Goal: Task Accomplishment & Management: Manage account settings

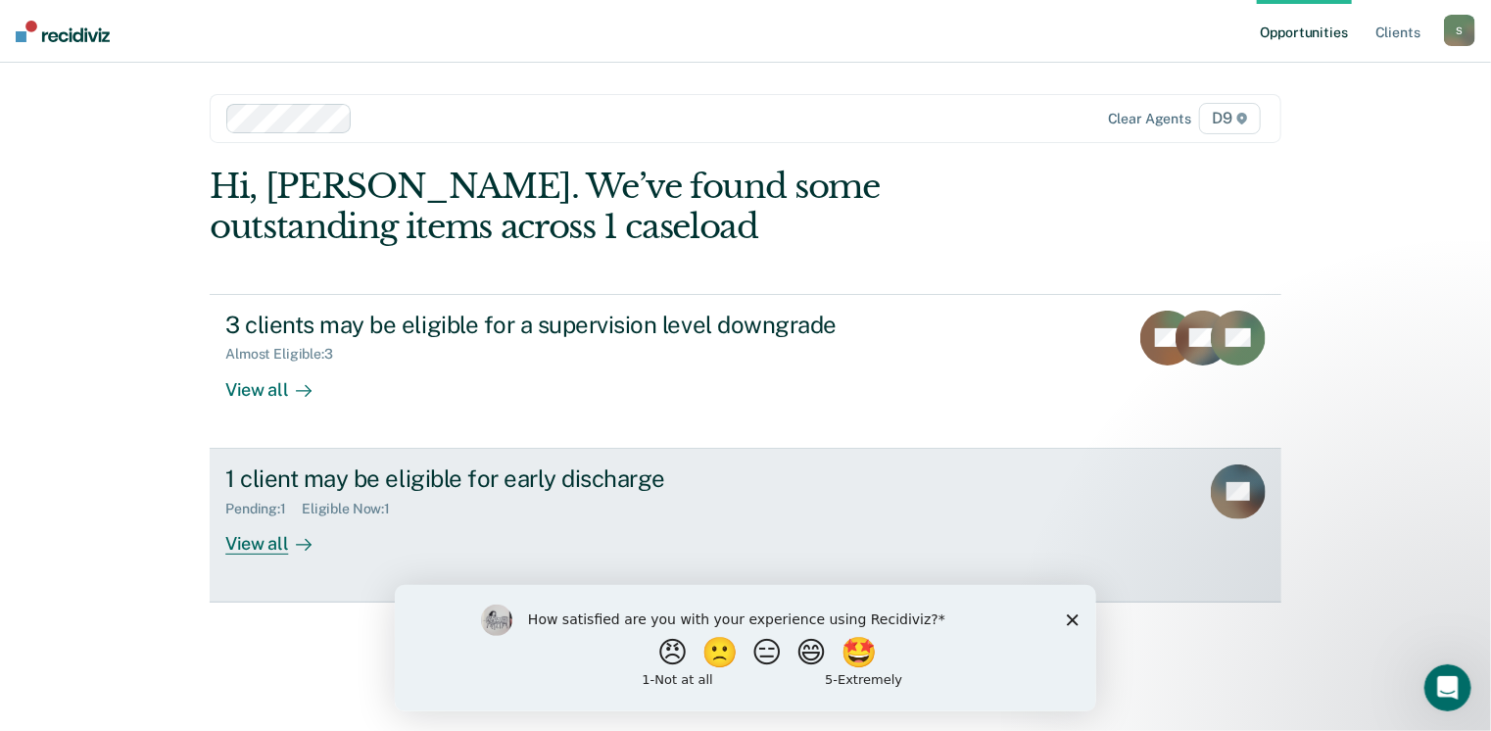
click at [257, 546] on div "View all" at bounding box center [280, 535] width 110 height 38
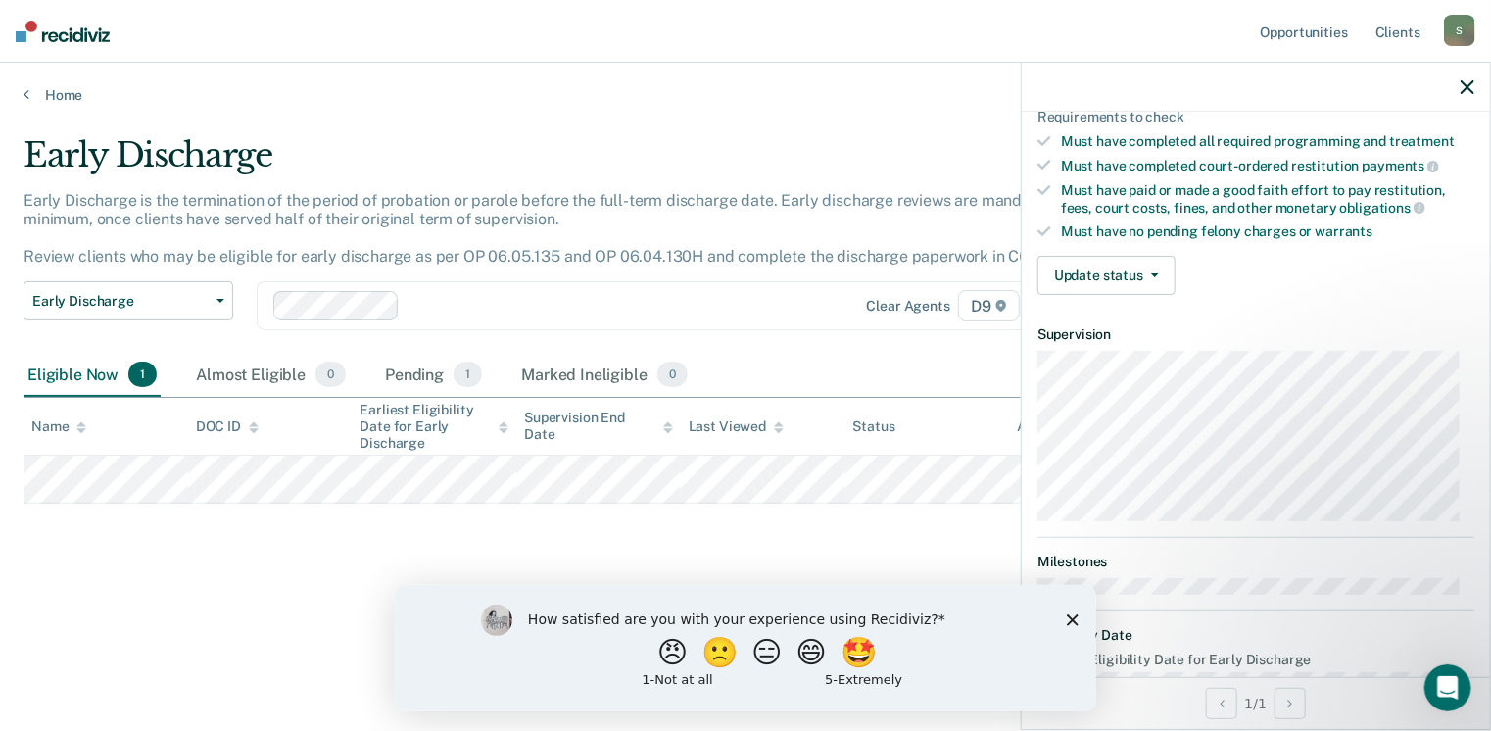
scroll to position [321, 0]
click at [1153, 271] on icon "button" at bounding box center [1155, 273] width 8 height 4
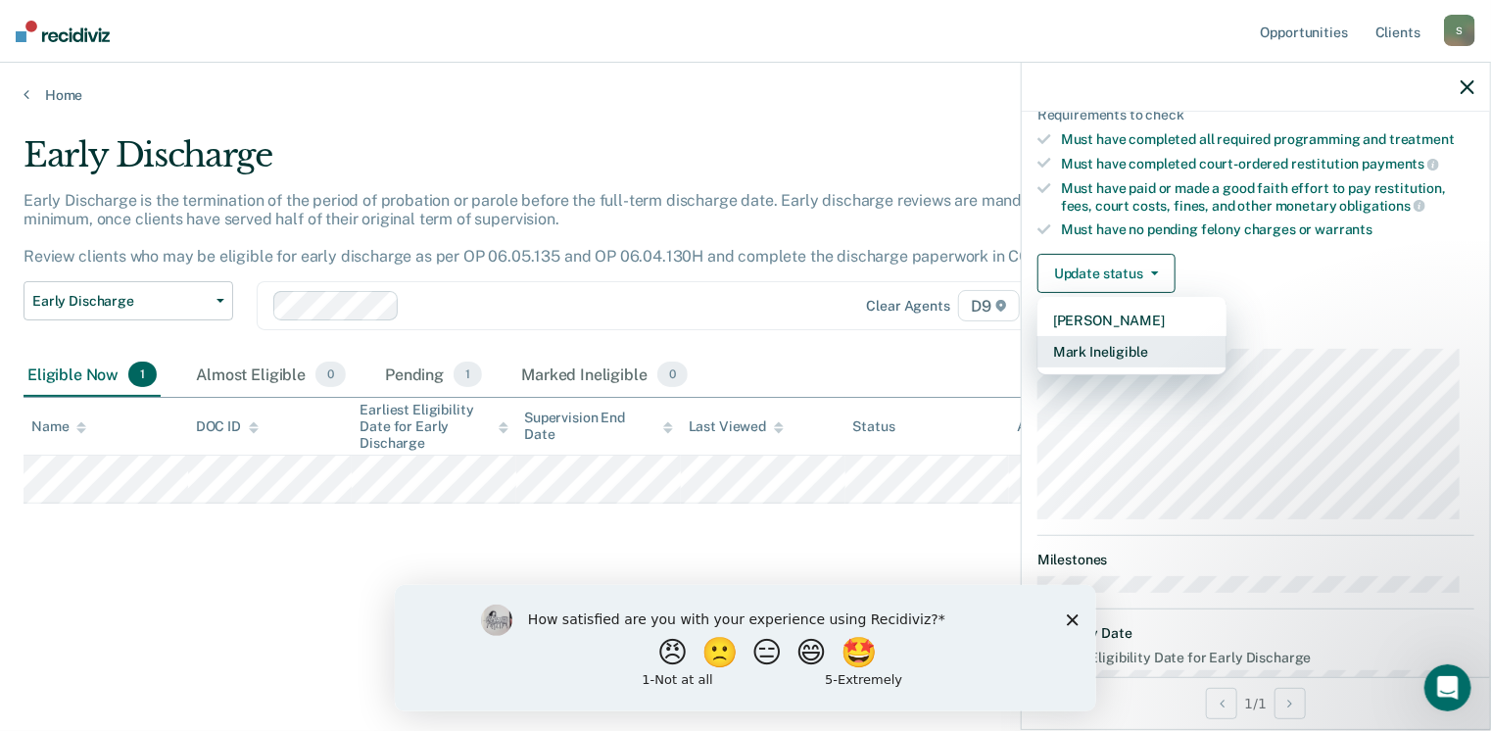
click at [1101, 349] on button "Mark Ineligible" at bounding box center [1132, 351] width 189 height 31
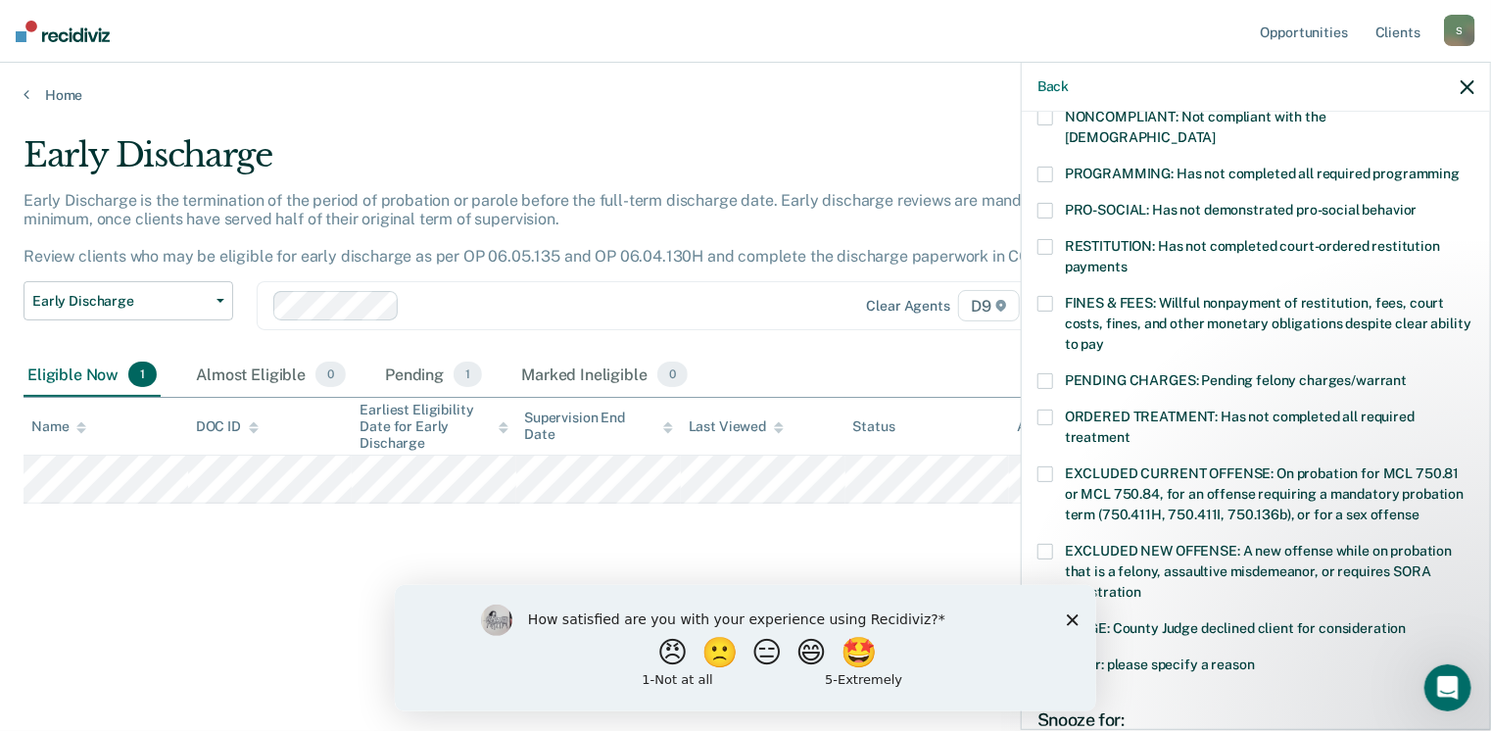
scroll to position [499, 0]
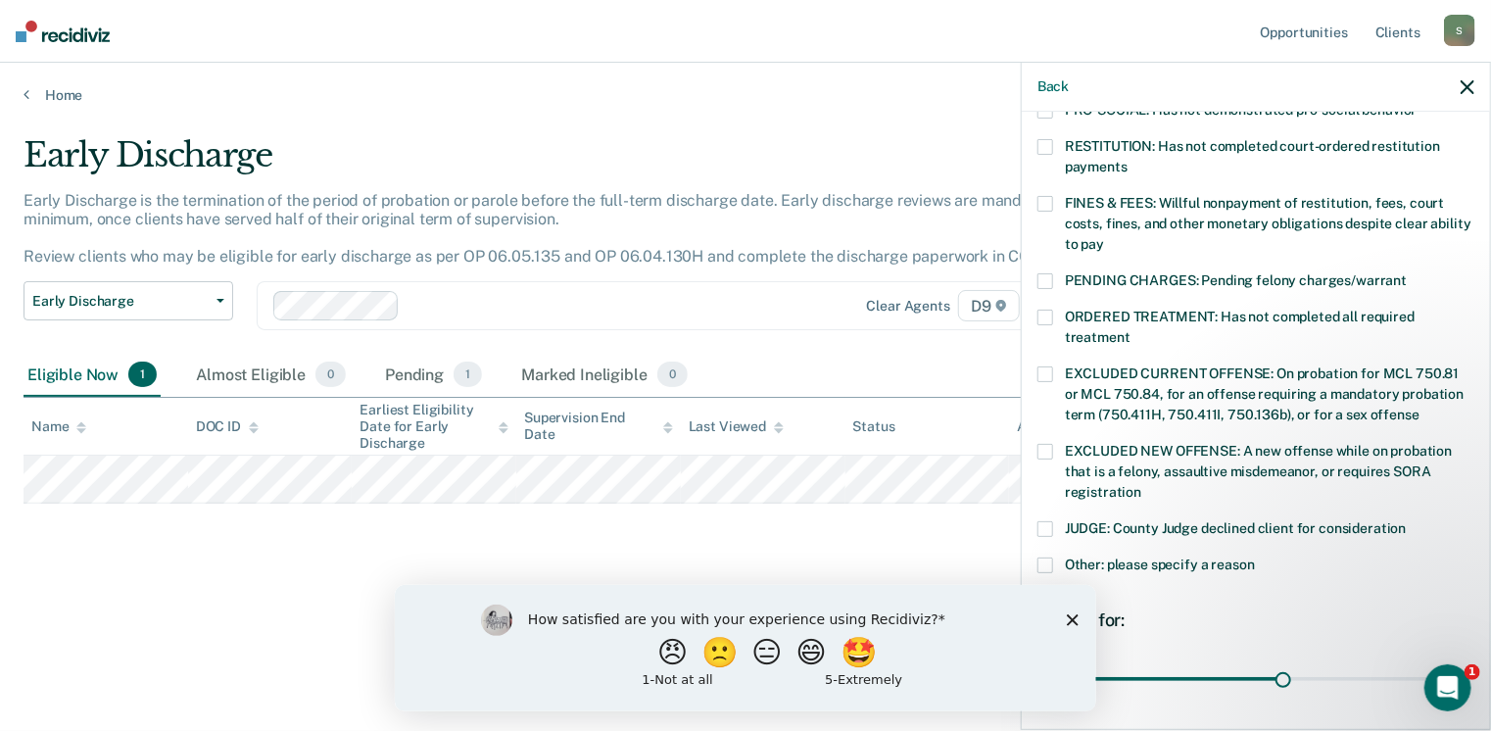
click at [1071, 614] on icon "Close survey" at bounding box center [1072, 619] width 12 height 12
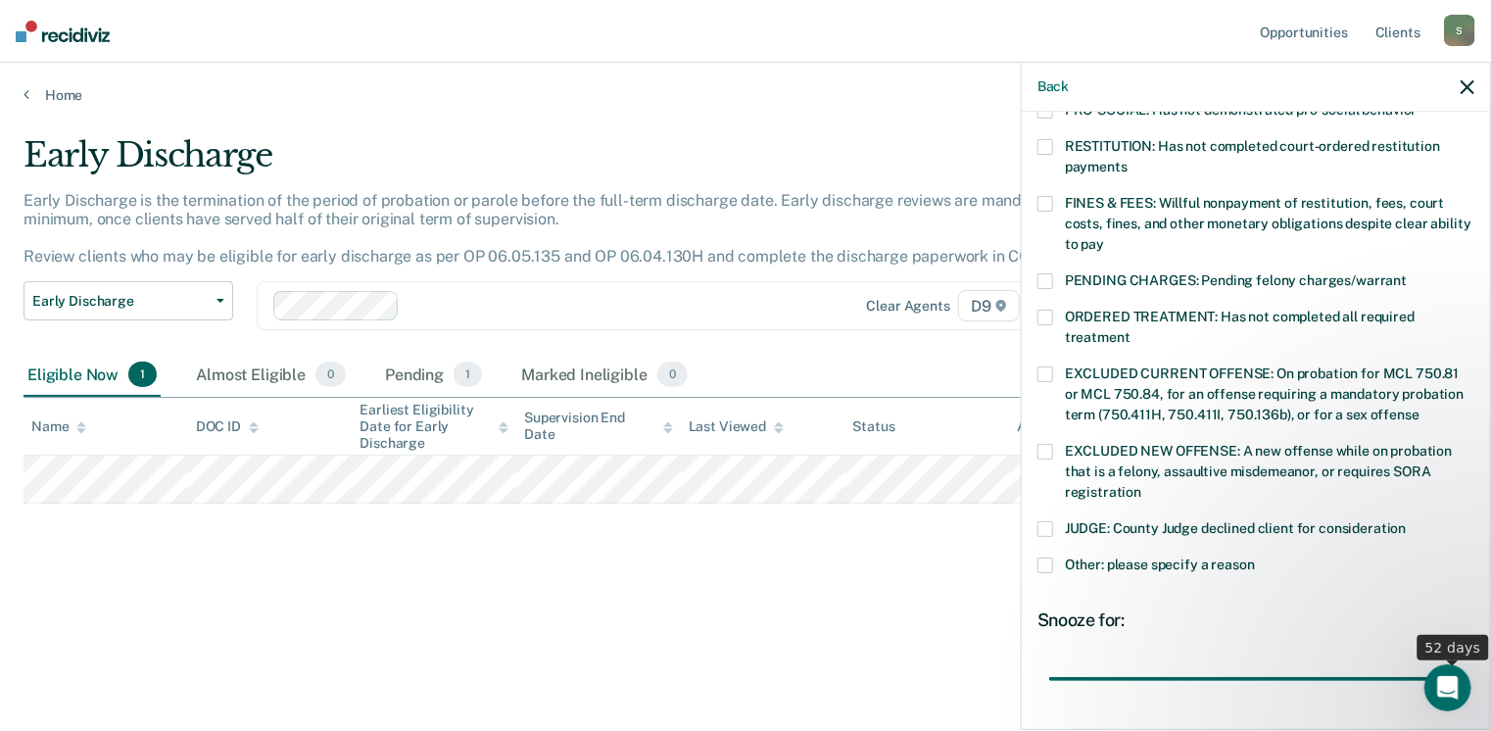
drag, startPoint x: 1272, startPoint y: 649, endPoint x: 1457, endPoint y: 632, distance: 186.0
type input "52"
click at [1457, 662] on input "range" at bounding box center [1257, 679] width 414 height 34
click at [1041, 310] on span at bounding box center [1046, 318] width 16 height 16
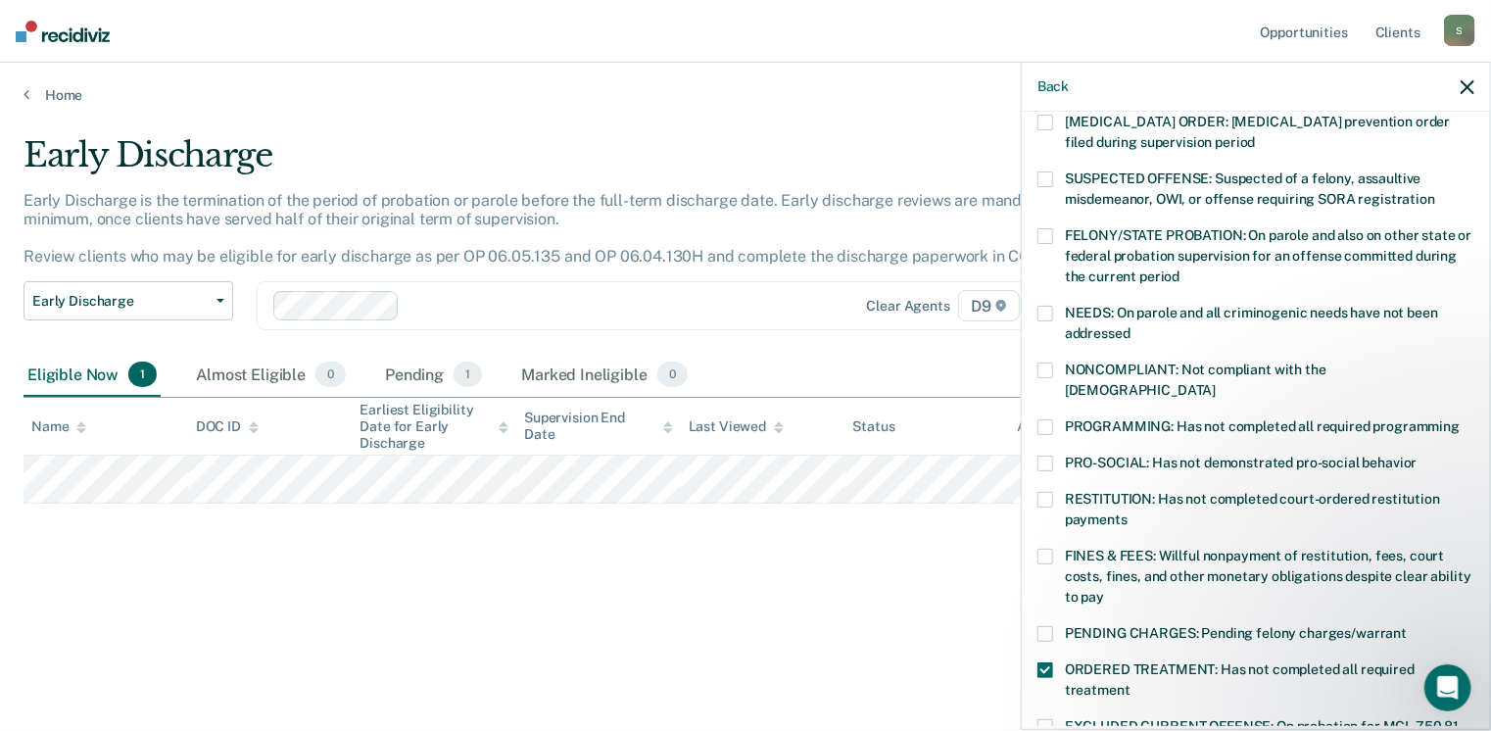
scroll to position [107, 0]
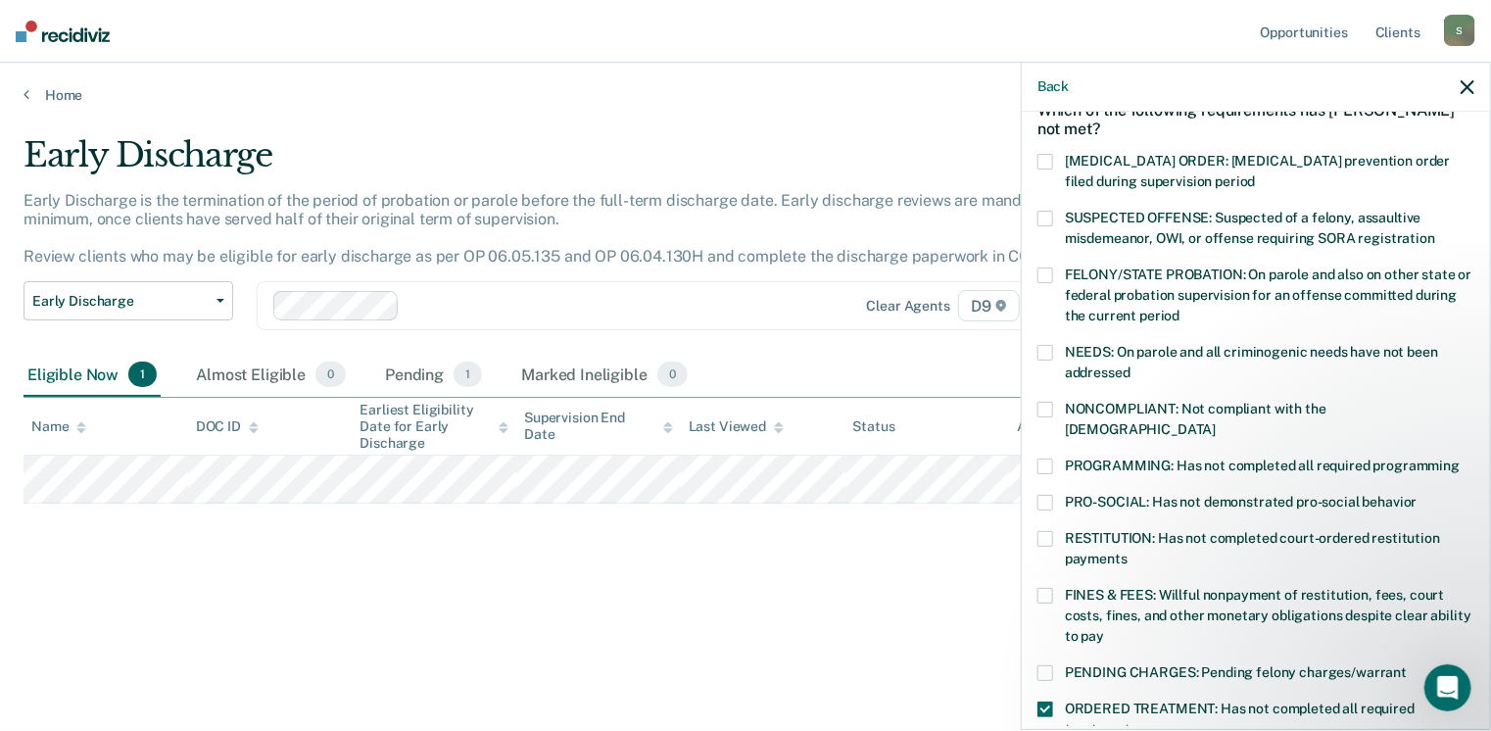
click at [1044, 405] on span at bounding box center [1046, 410] width 16 height 16
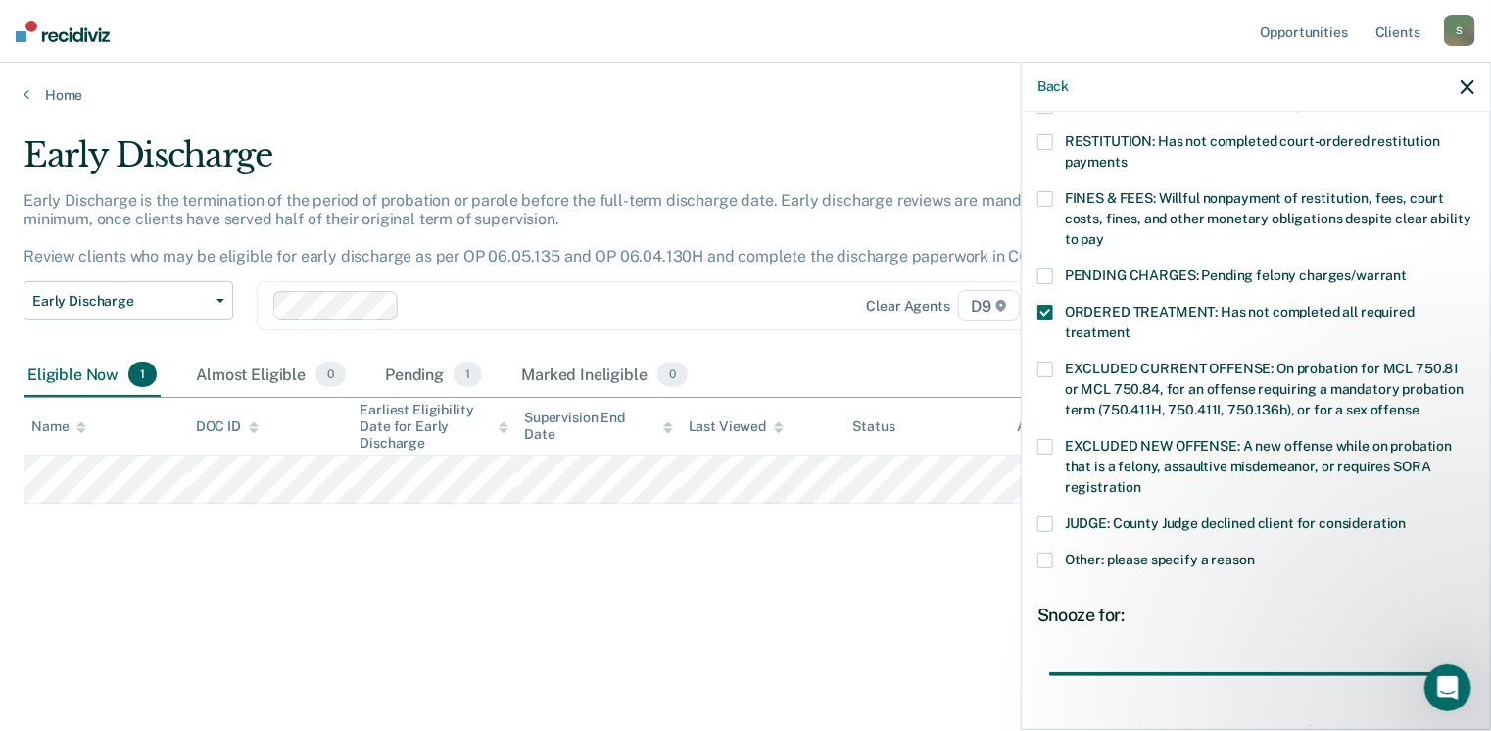
scroll to position [617, 0]
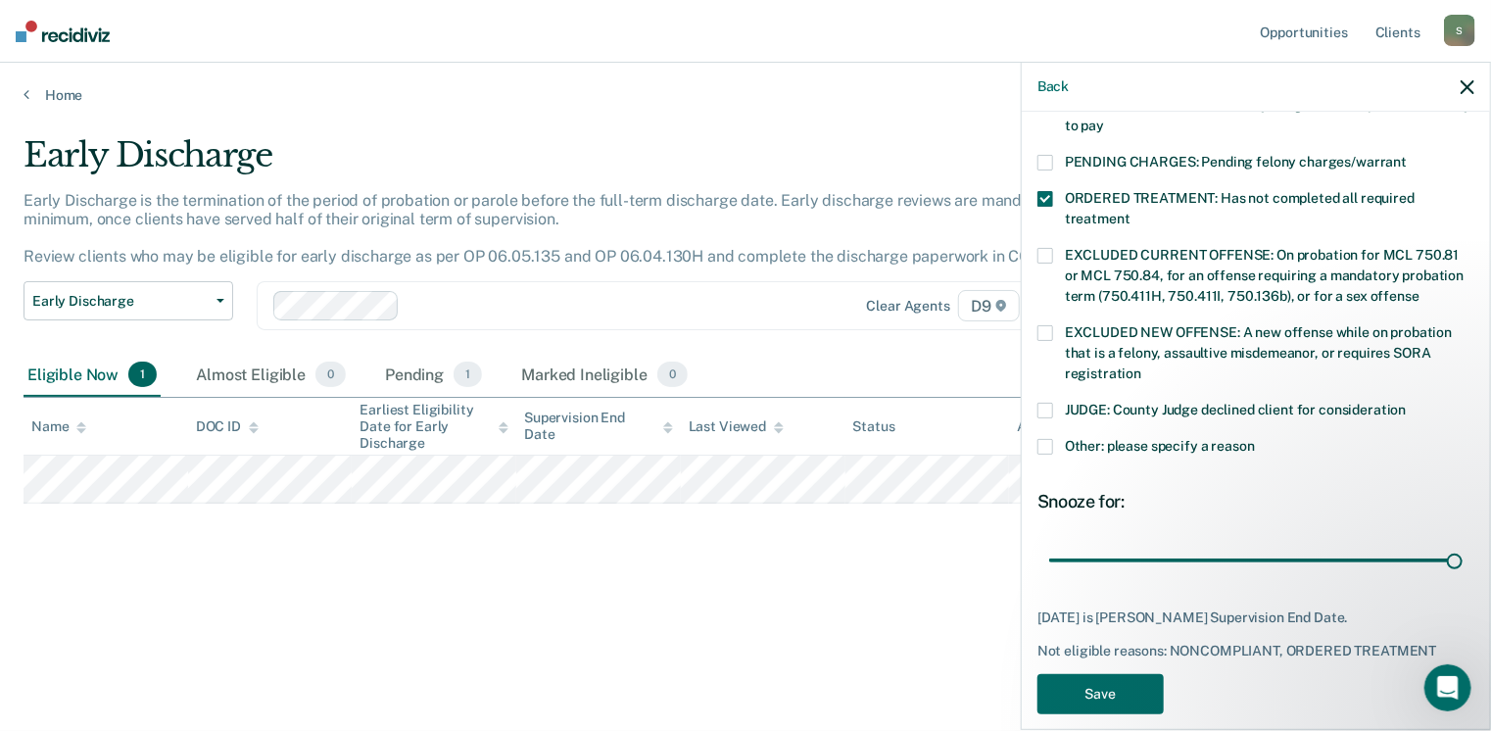
click at [1047, 439] on span at bounding box center [1046, 447] width 16 height 16
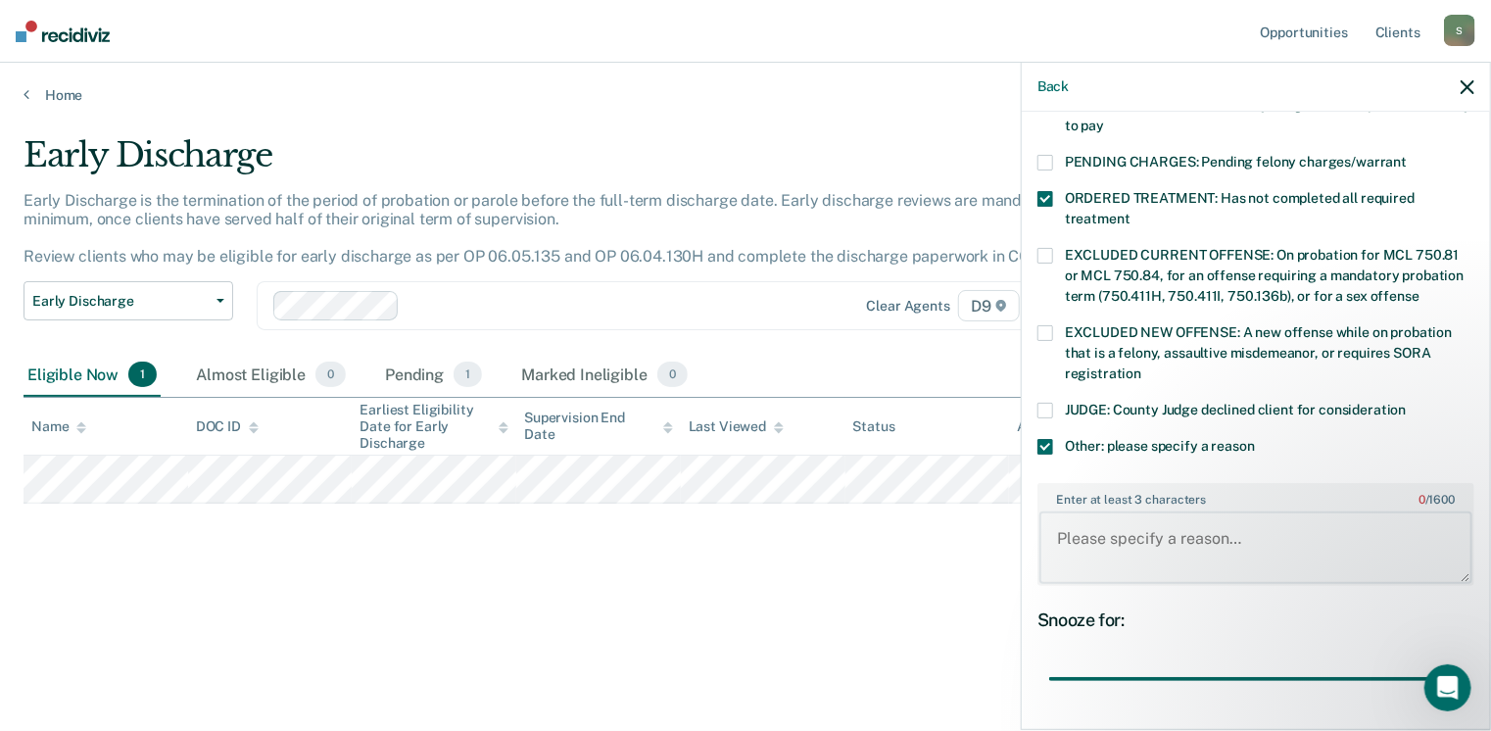
click at [1159, 516] on textarea "Enter at least 3 characters 0 / 1600" at bounding box center [1256, 548] width 433 height 73
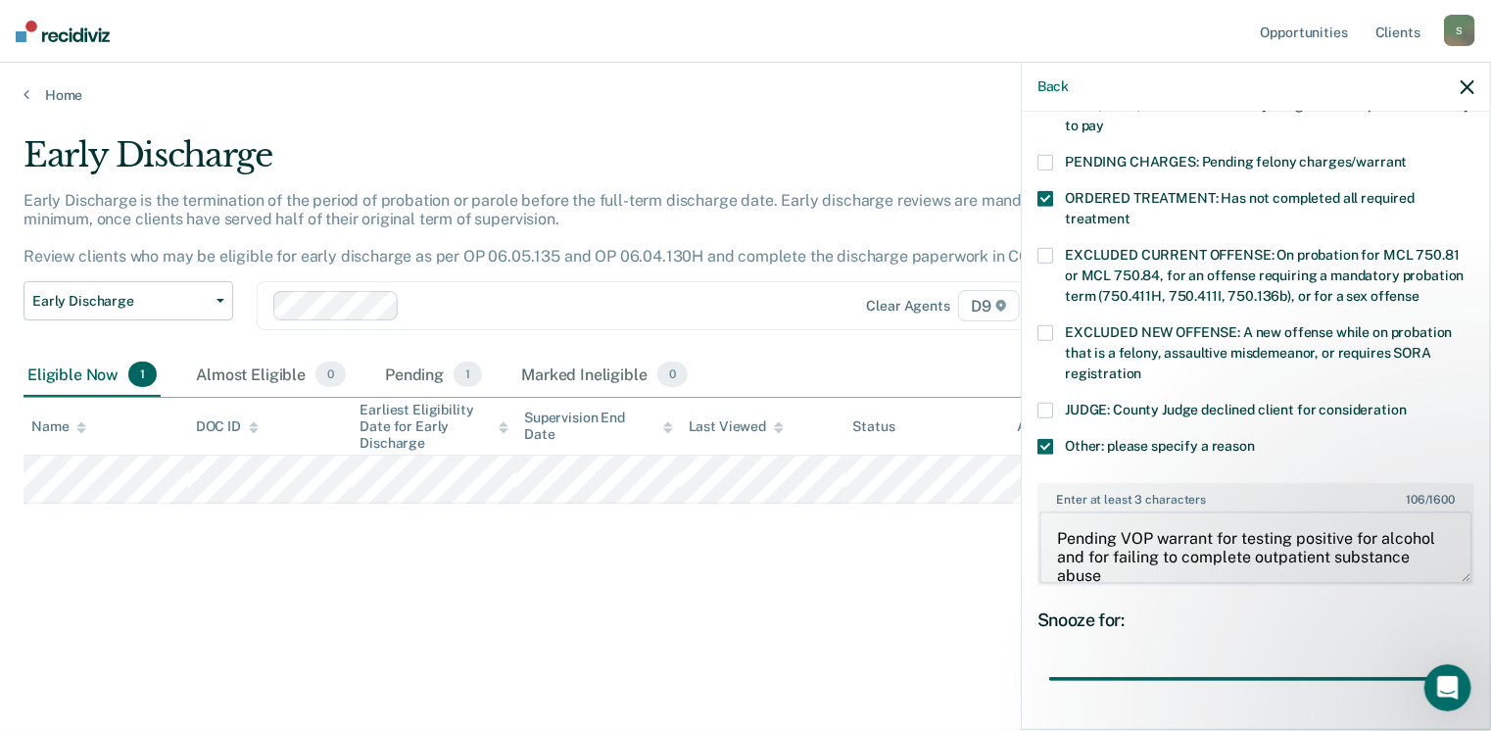
scroll to position [3, 0]
type textarea "Pending VOP warrant for testing positive for alcohol and for failing to complet…"
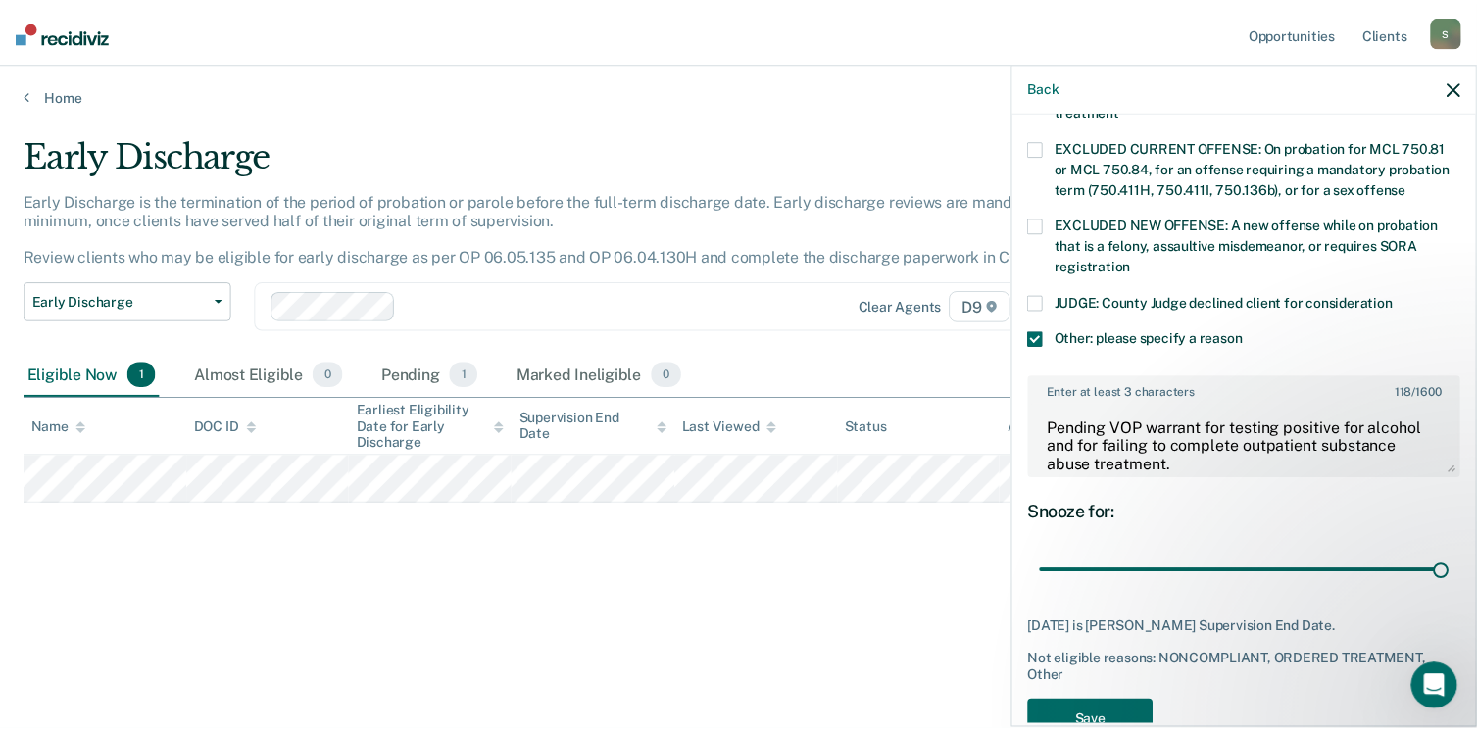
scroll to position [751, 0]
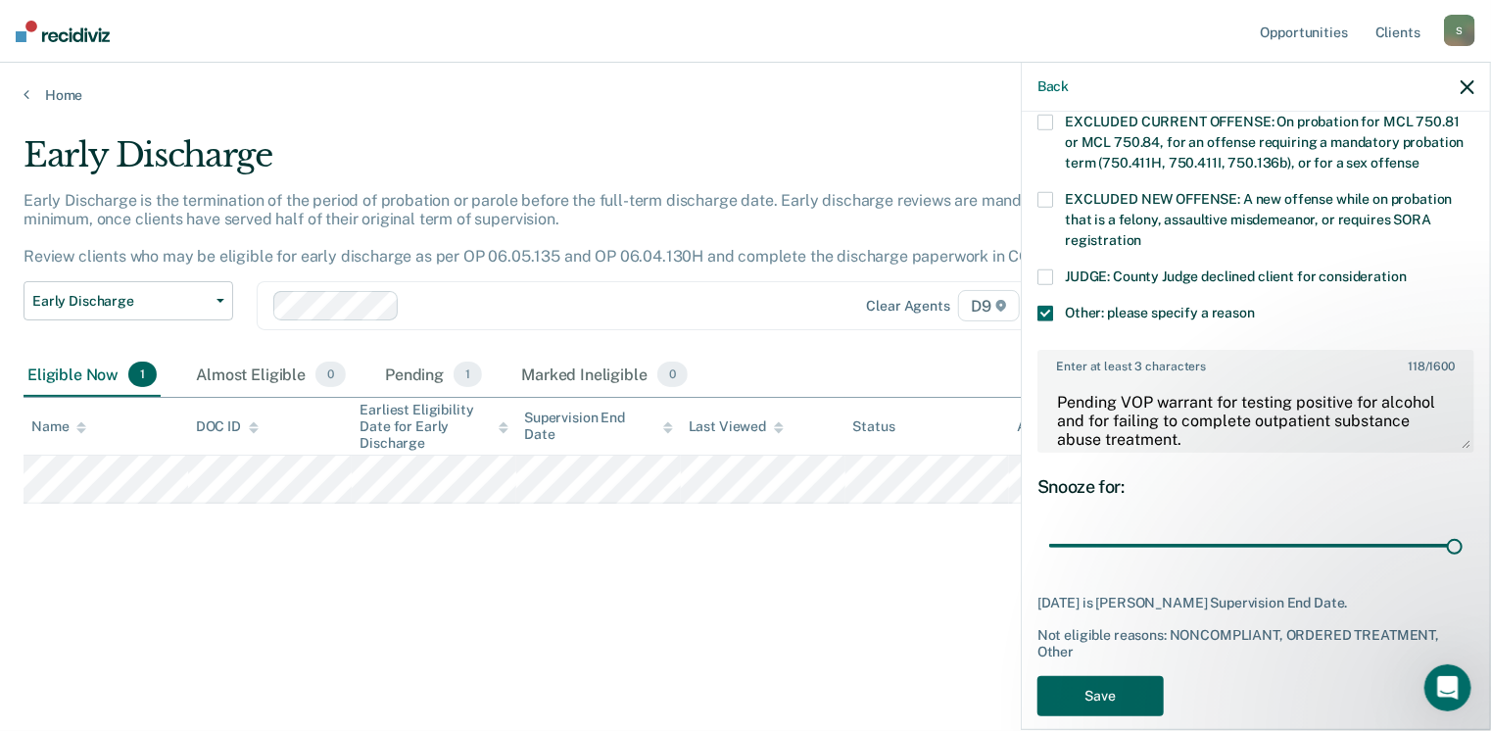
click at [1117, 676] on button "Save" at bounding box center [1101, 696] width 126 height 40
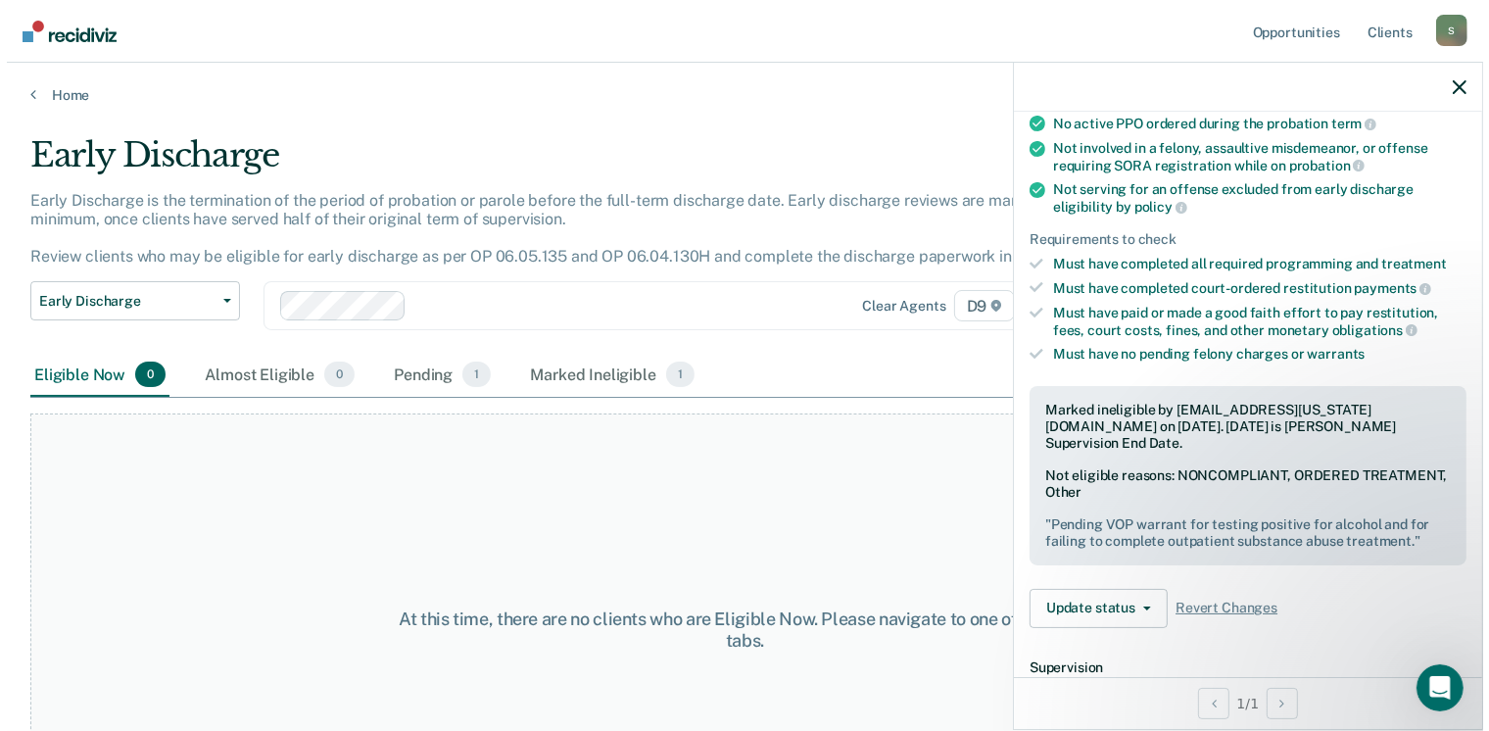
scroll to position [0, 0]
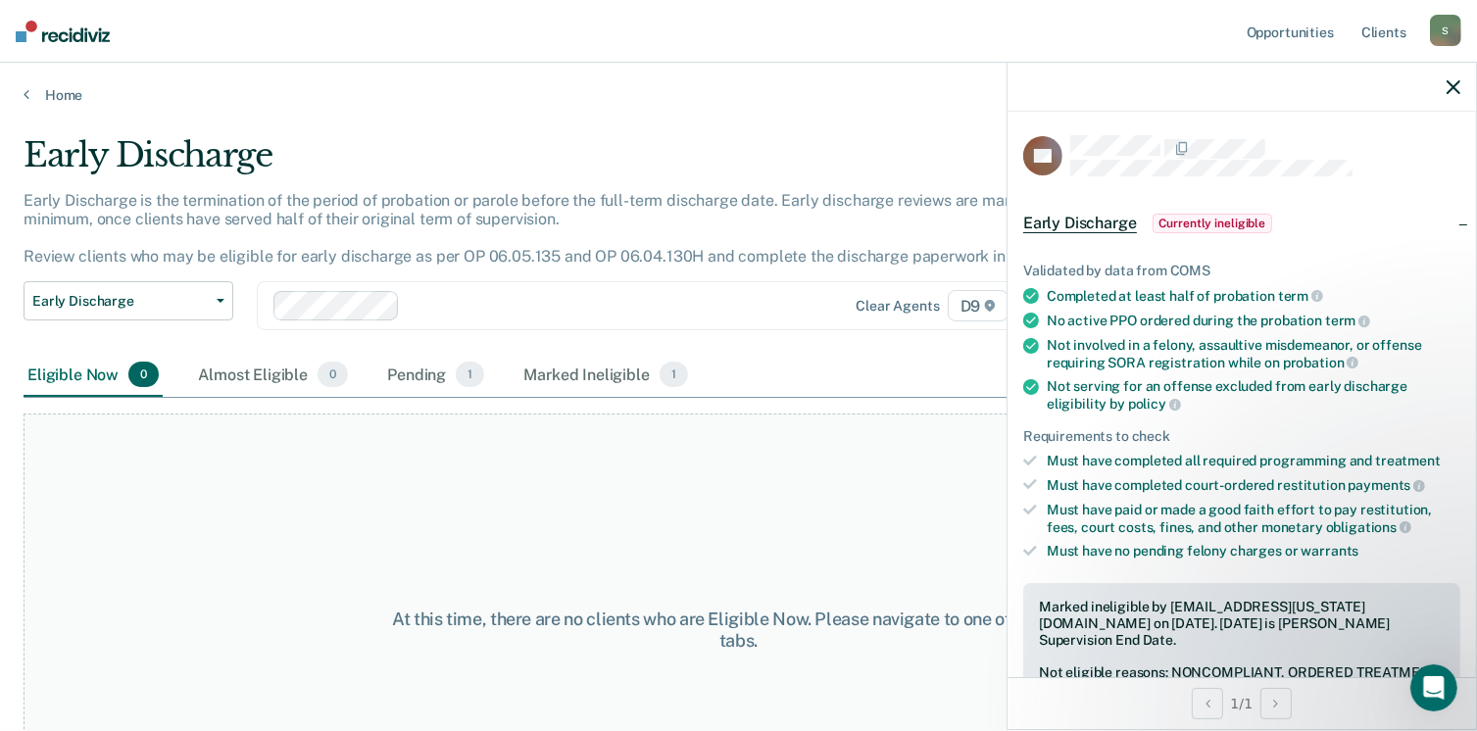
click at [1447, 87] on icon "button" at bounding box center [1453, 87] width 14 height 14
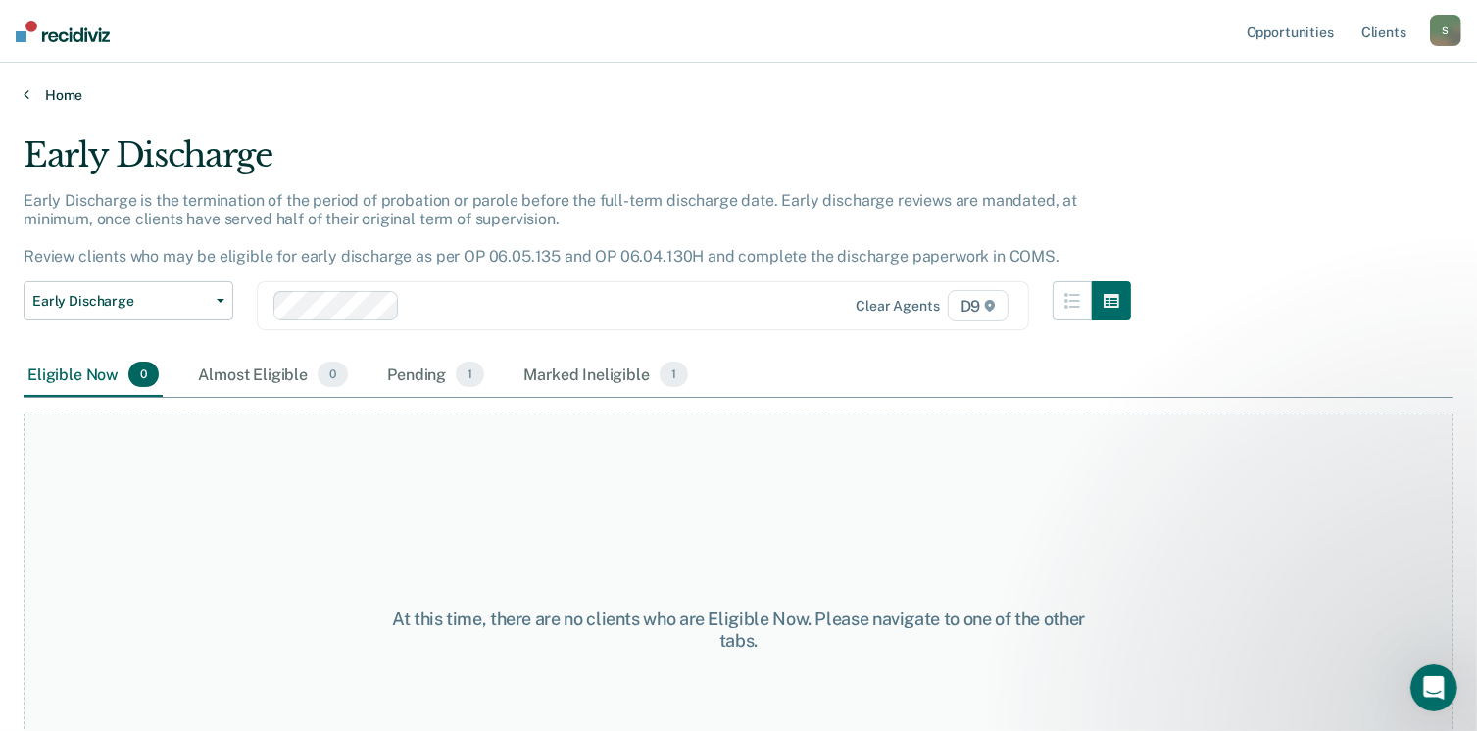
click at [60, 91] on link "Home" at bounding box center [739, 95] width 1430 height 18
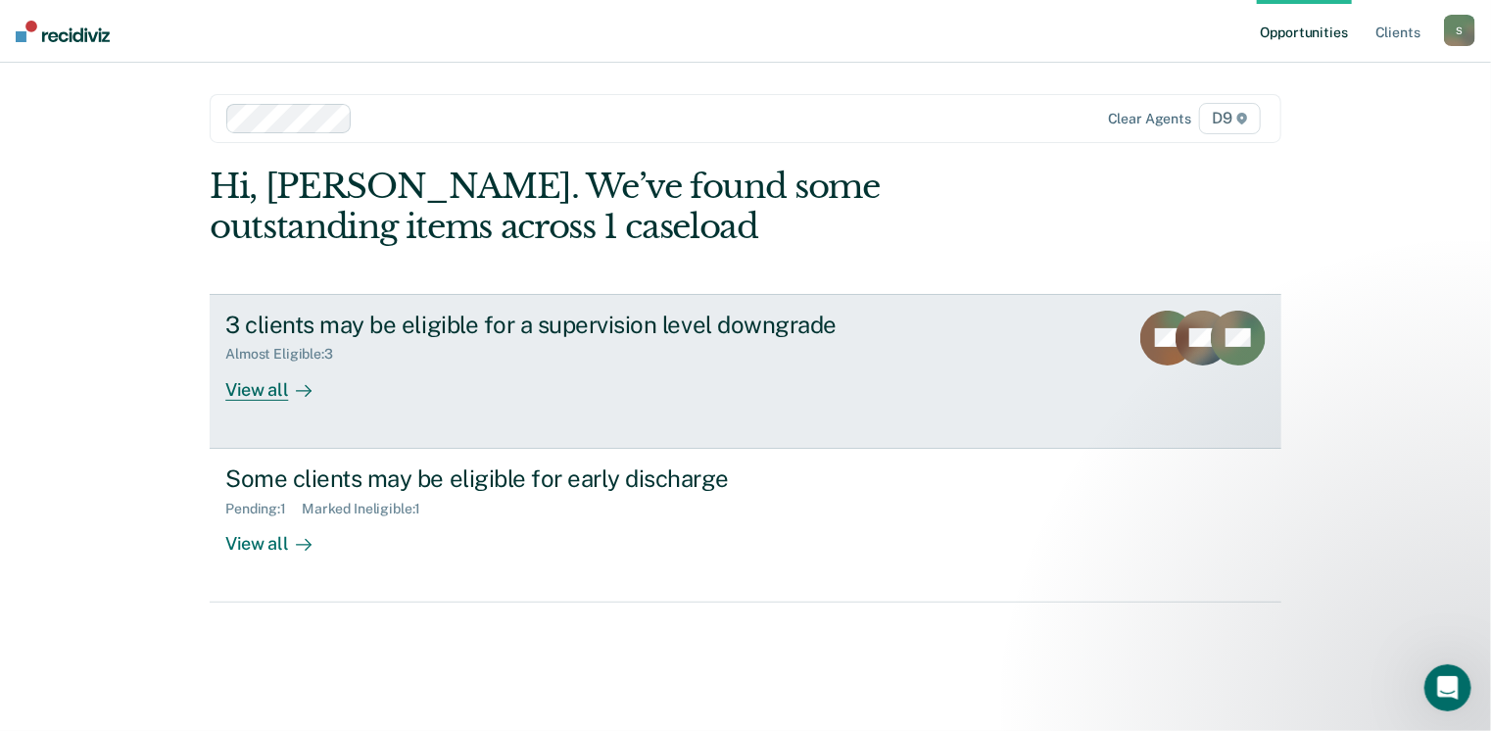
click at [267, 387] on div "View all" at bounding box center [280, 382] width 110 height 38
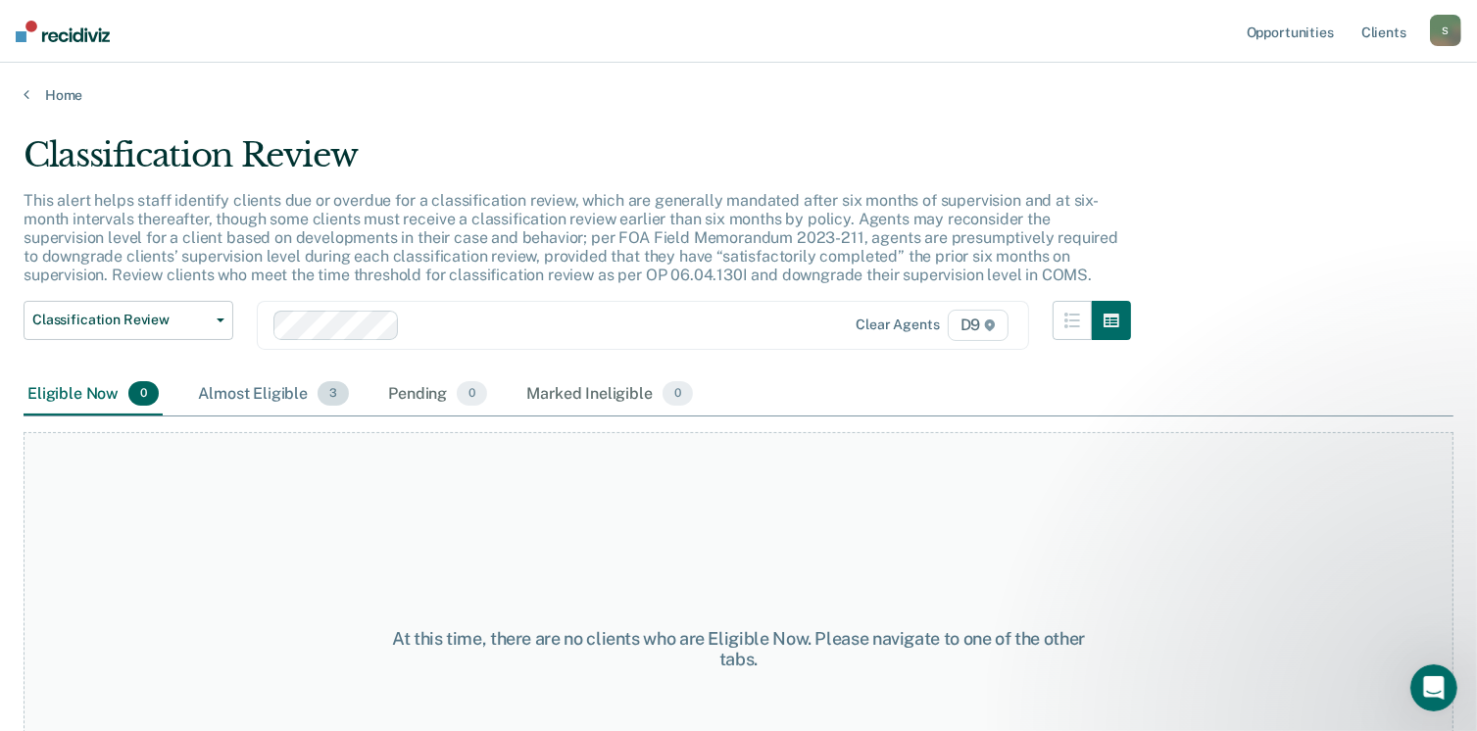
click at [255, 391] on div "Almost Eligible 3" at bounding box center [273, 394] width 159 height 43
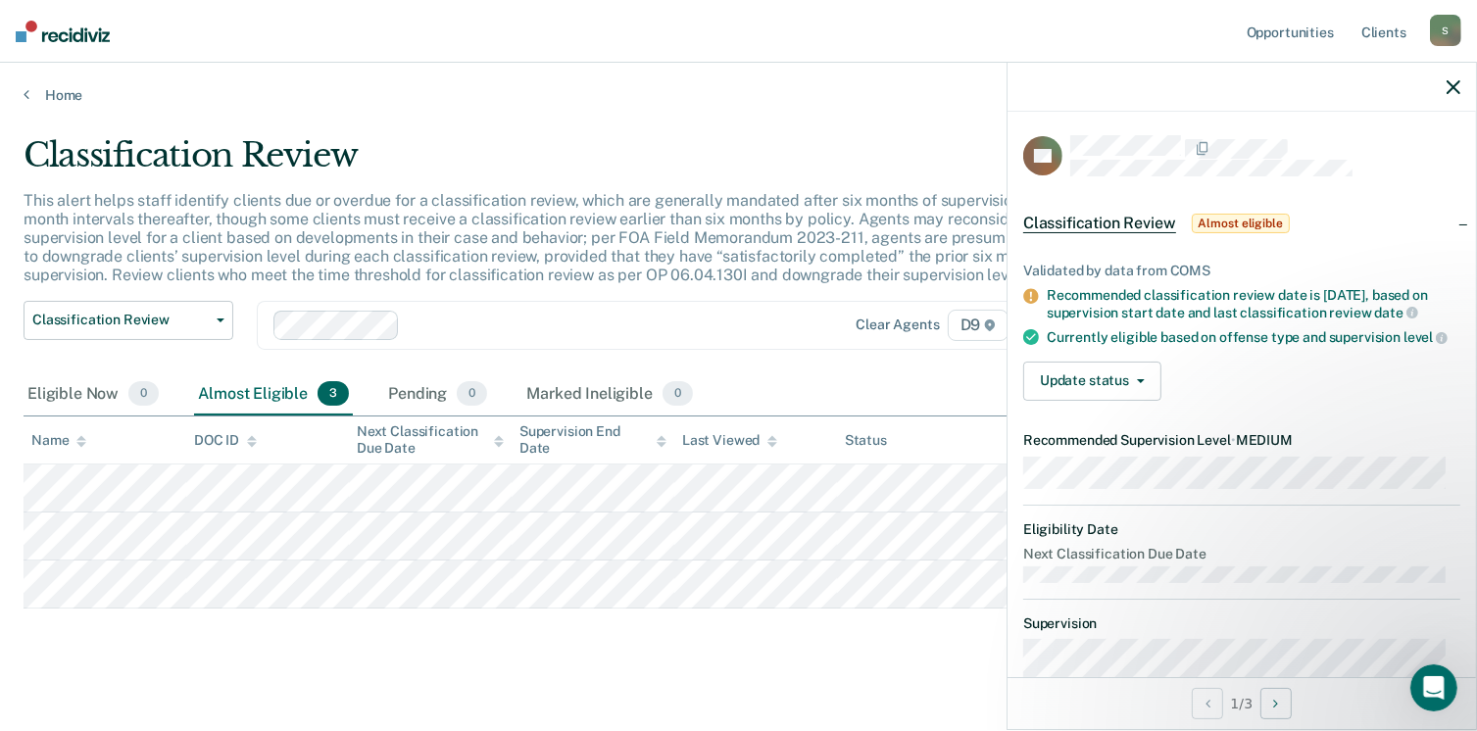
click at [176, 659] on div "Classification Review This alert helps staff identify clients due or overdue fo…" at bounding box center [739, 400] width 1430 height 530
click at [1144, 632] on dt "Supervision" at bounding box center [1239, 623] width 437 height 17
click at [51, 93] on link "Home" at bounding box center [738, 95] width 1428 height 18
